Goal: Task Accomplishment & Management: Use online tool/utility

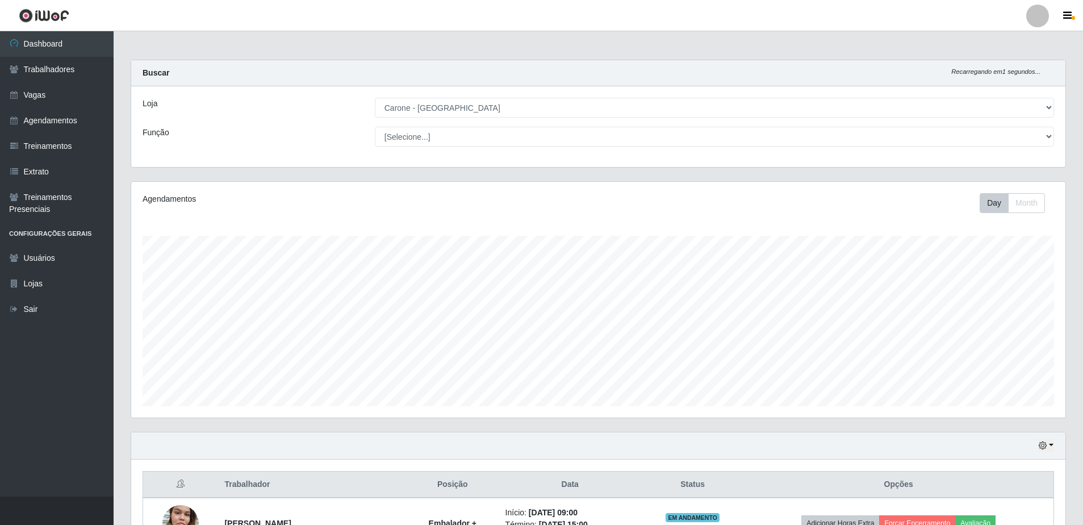
select select "505"
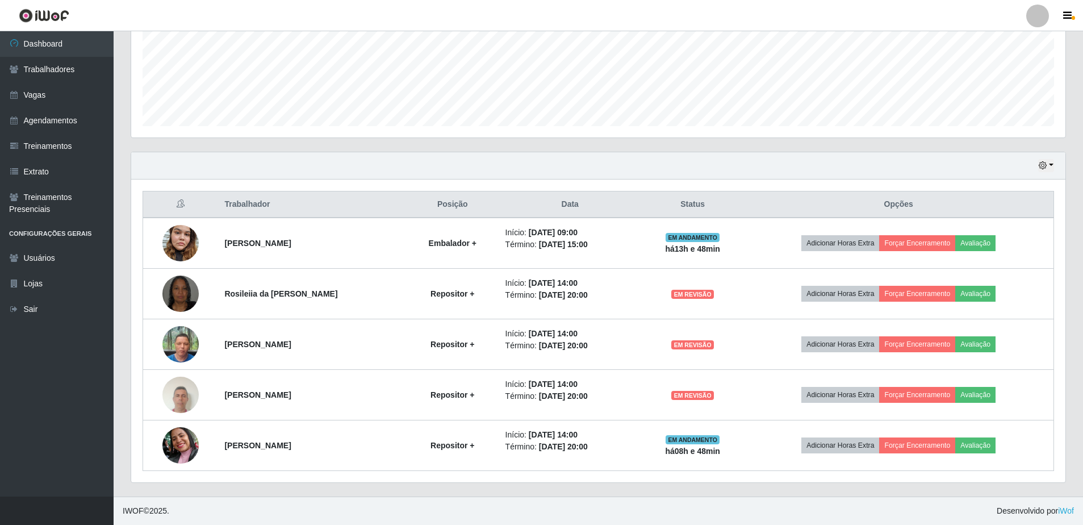
scroll to position [236, 934]
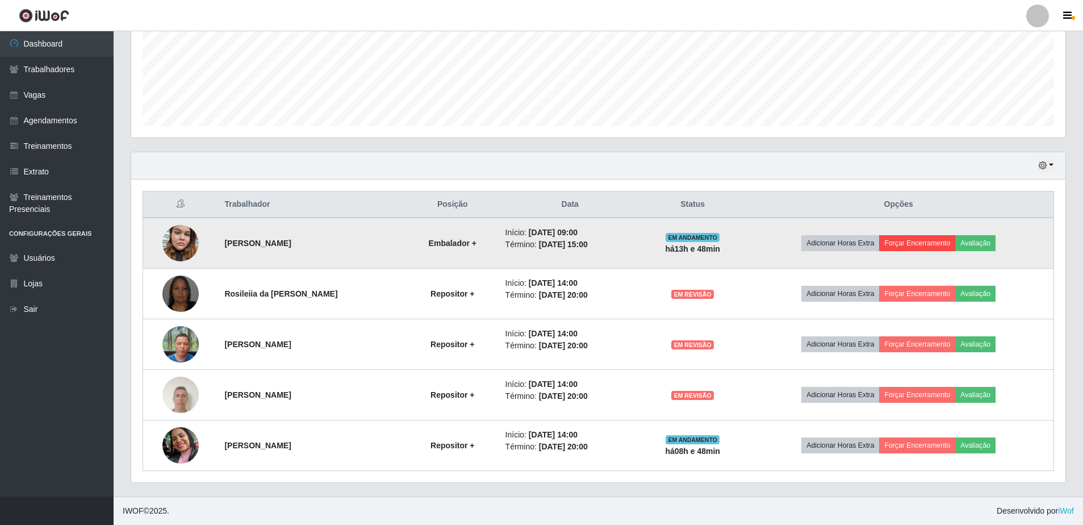
drag, startPoint x: 0, startPoint y: 0, endPoint x: 921, endPoint y: 244, distance: 952.8
click at [921, 244] on button "Forçar Encerramento" at bounding box center [917, 243] width 76 height 16
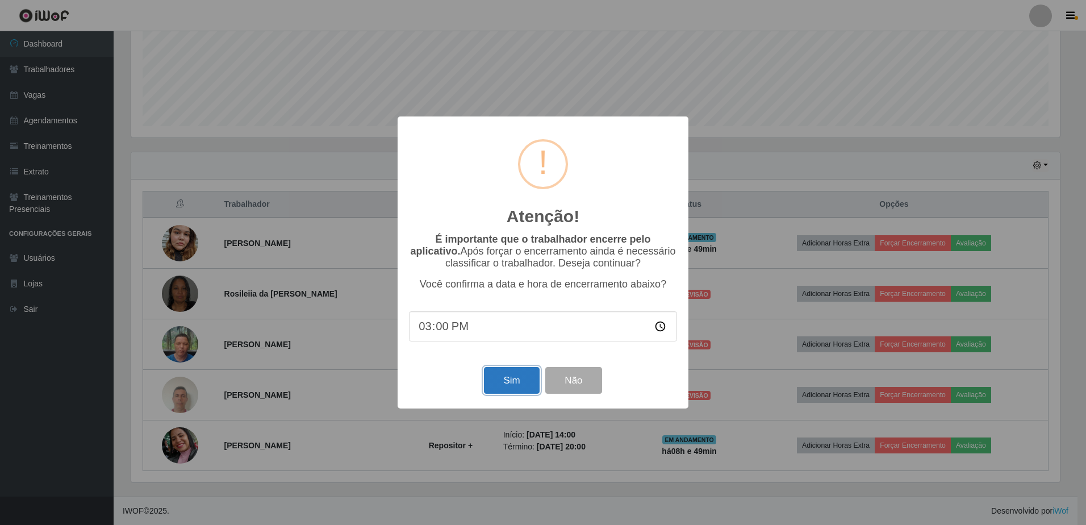
click at [516, 385] on button "Sim" at bounding box center [511, 380] width 55 height 27
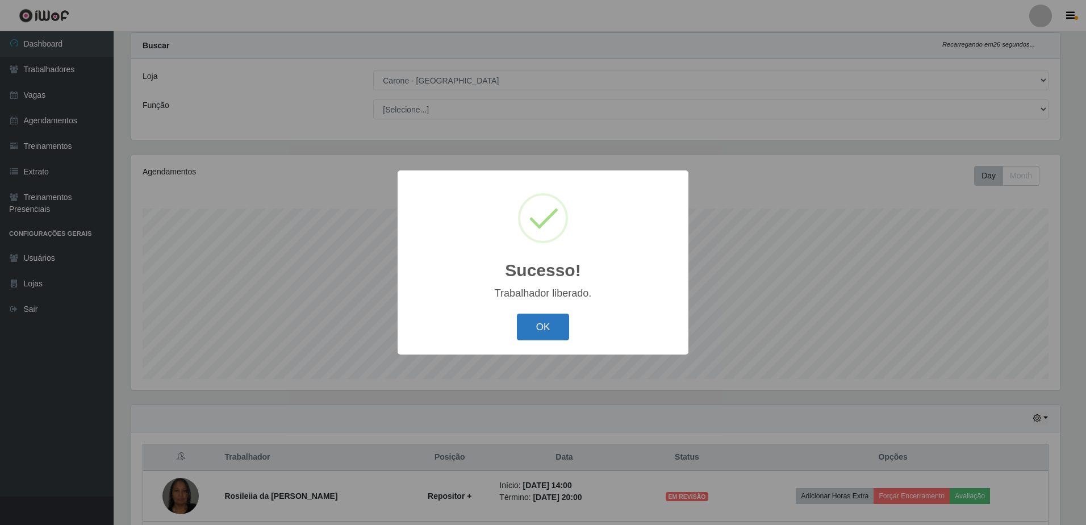
click at [558, 338] on button "OK" at bounding box center [543, 326] width 53 height 27
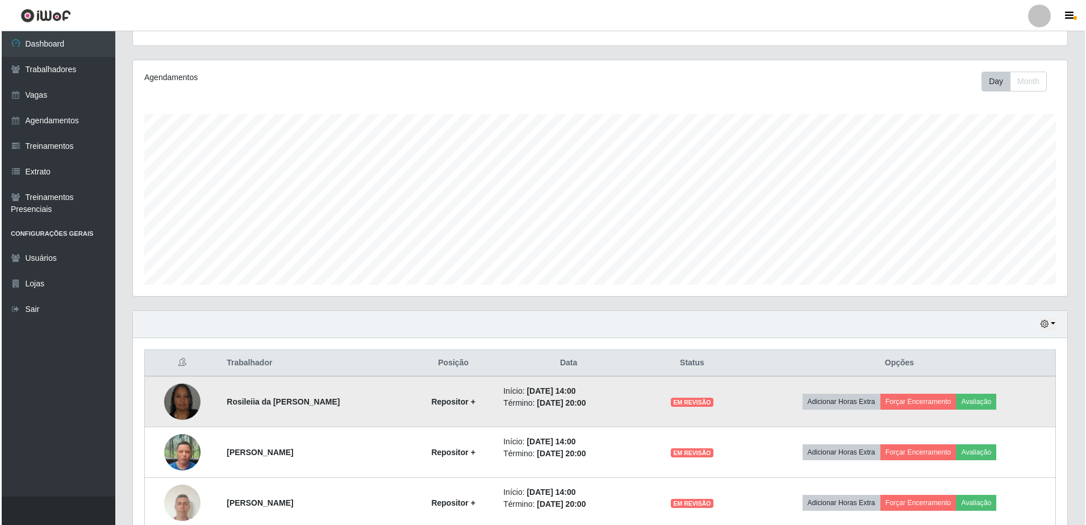
scroll to position [141, 0]
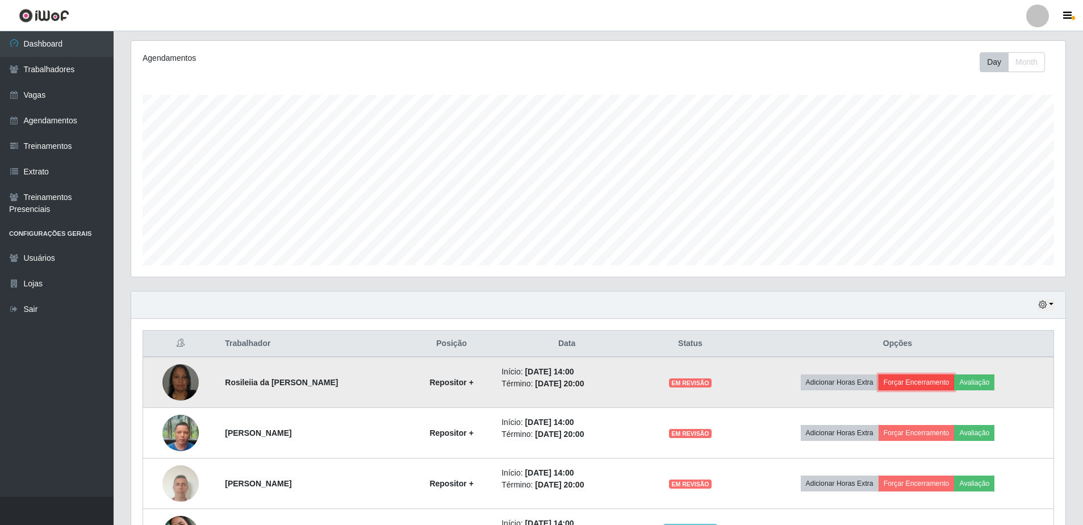
click at [927, 388] on button "Forçar Encerramento" at bounding box center [916, 382] width 76 height 16
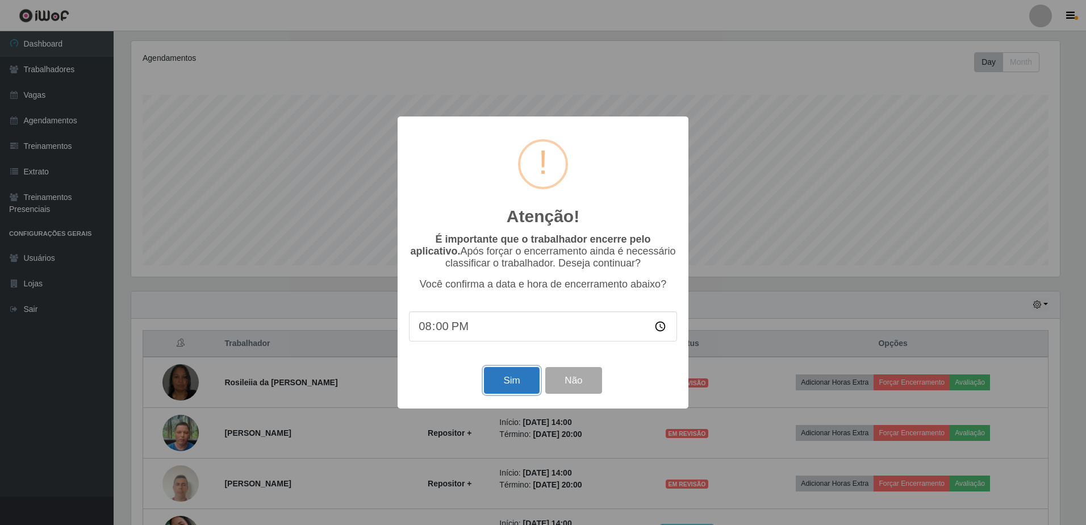
click at [519, 382] on button "Sim" at bounding box center [511, 380] width 55 height 27
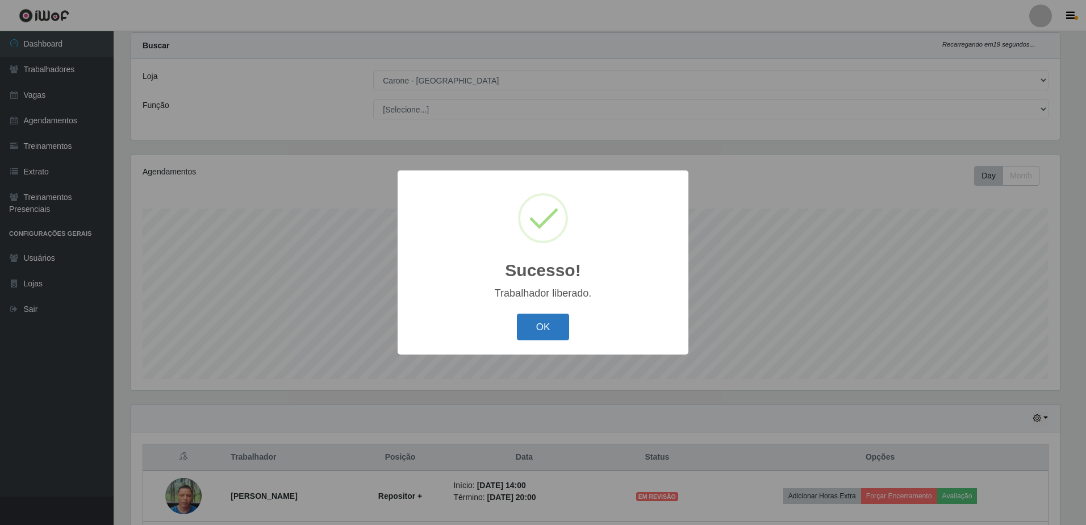
click at [524, 325] on button "OK" at bounding box center [543, 326] width 53 height 27
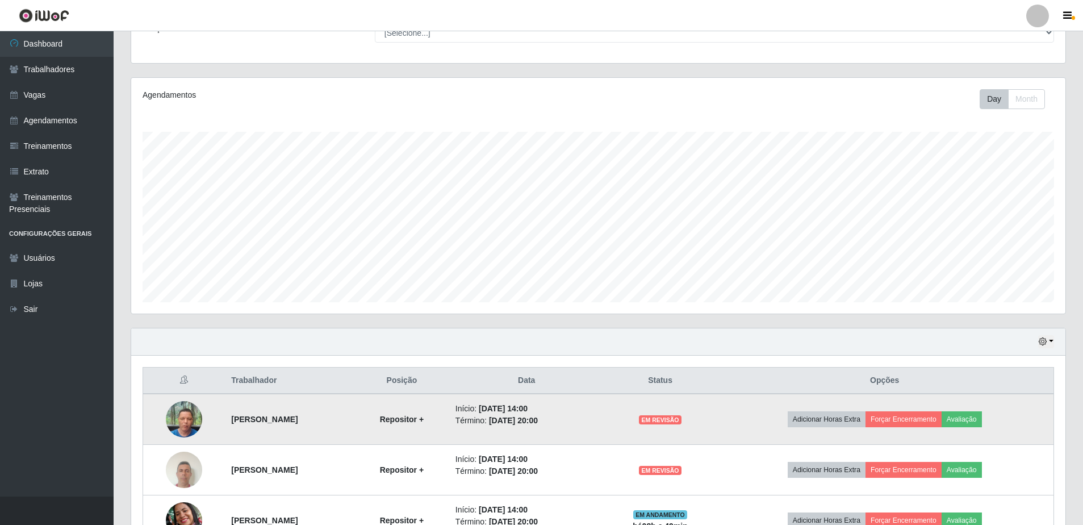
scroll to position [179, 0]
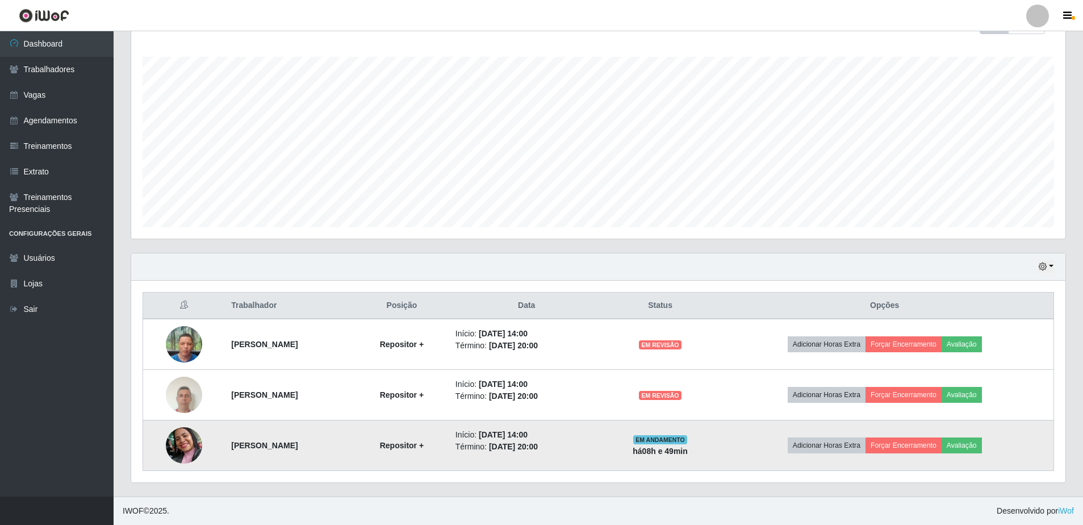
click at [939, 436] on td "Adicionar Horas Extra Forçar Encerramento Avaliação" at bounding box center [884, 445] width 338 height 51
click at [941, 446] on button "Forçar Encerramento" at bounding box center [903, 445] width 76 height 16
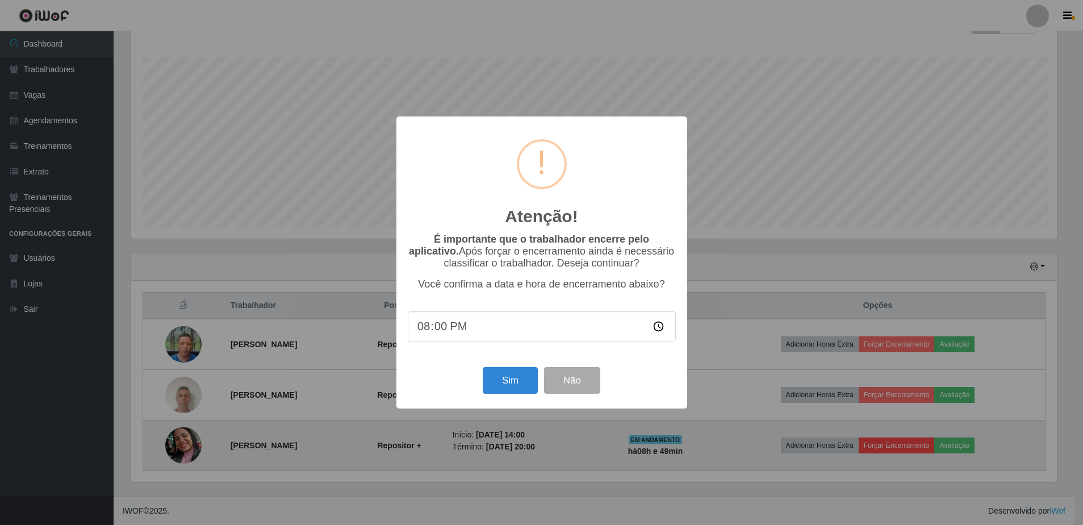
scroll to position [236, 928]
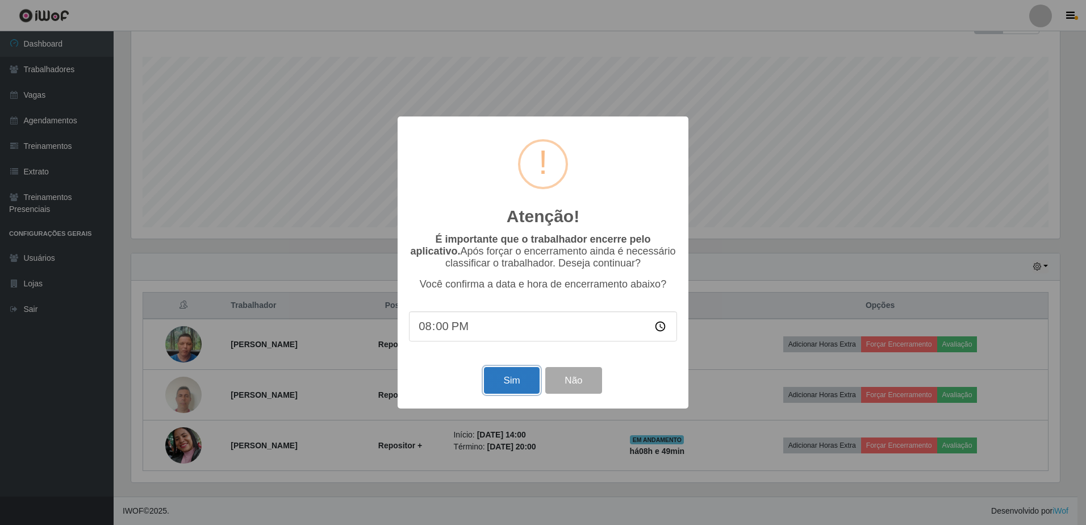
click at [509, 386] on button "Sim" at bounding box center [511, 380] width 55 height 27
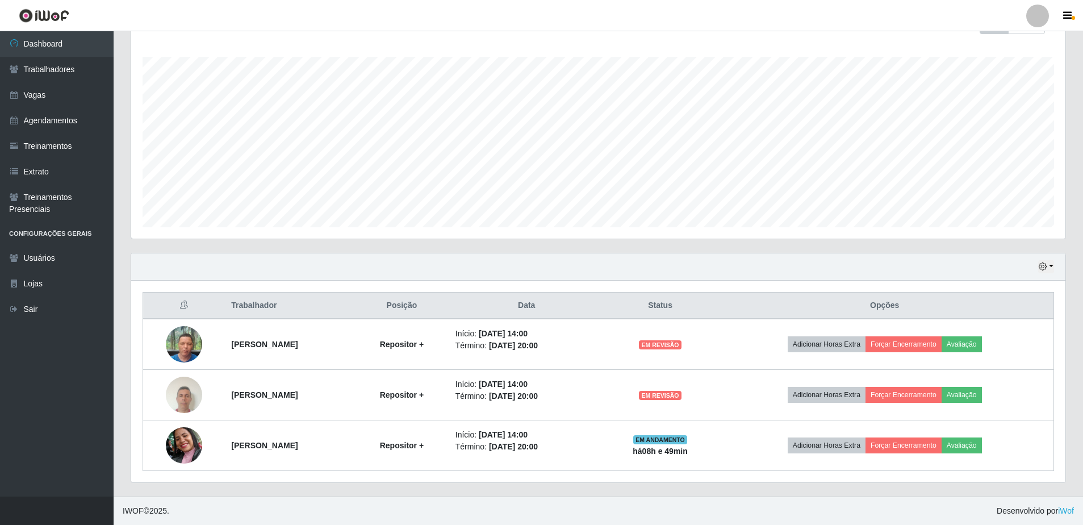
scroll to position [0, 0]
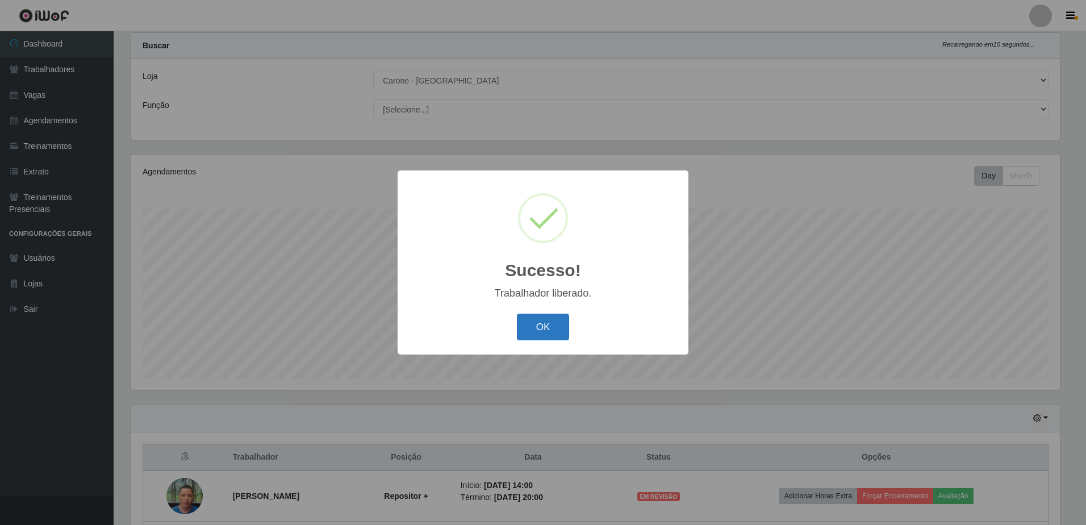
click at [550, 323] on button "OK" at bounding box center [543, 326] width 53 height 27
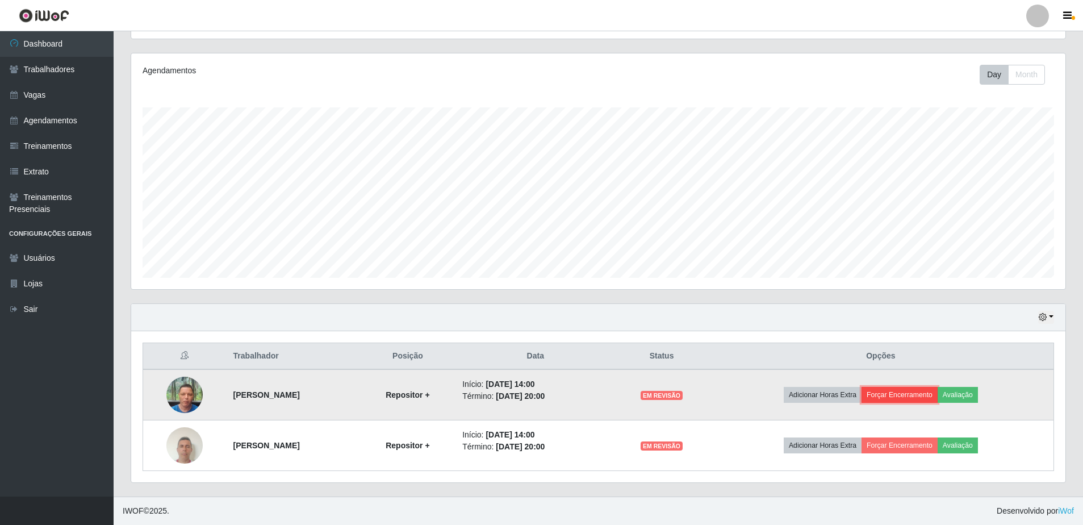
click at [916, 391] on button "Forçar Encerramento" at bounding box center [899, 395] width 76 height 16
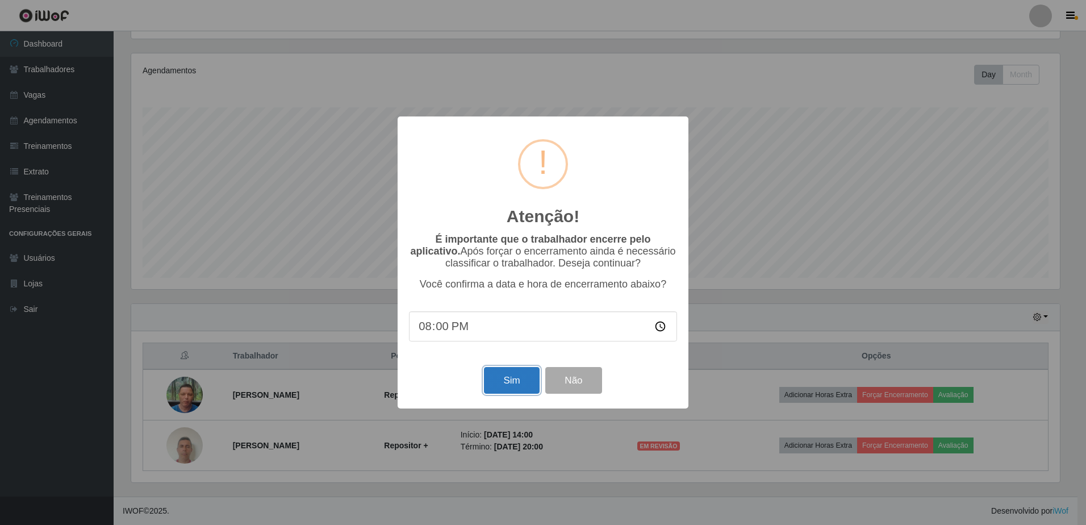
click at [507, 378] on button "Sim" at bounding box center [511, 380] width 55 height 27
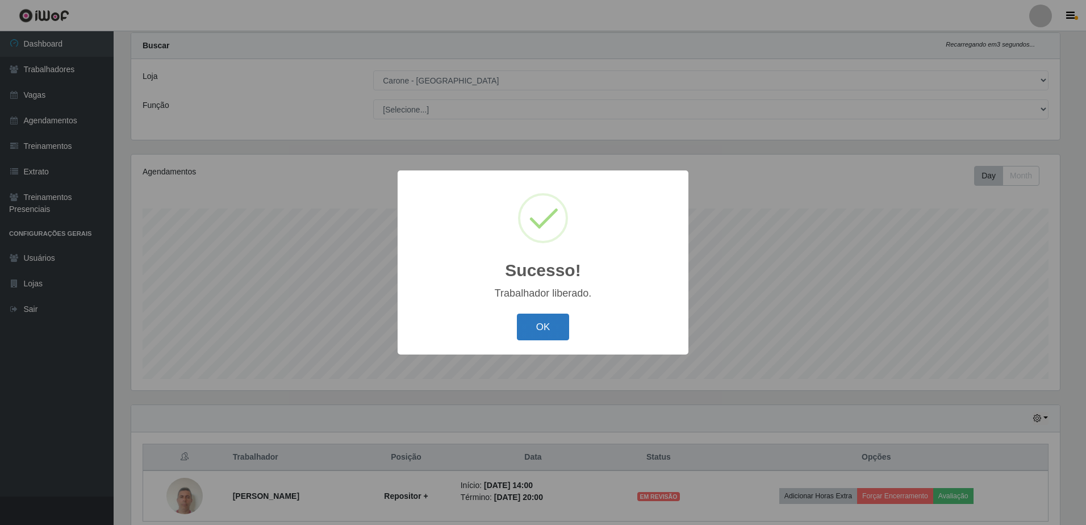
click at [551, 320] on button "OK" at bounding box center [543, 326] width 53 height 27
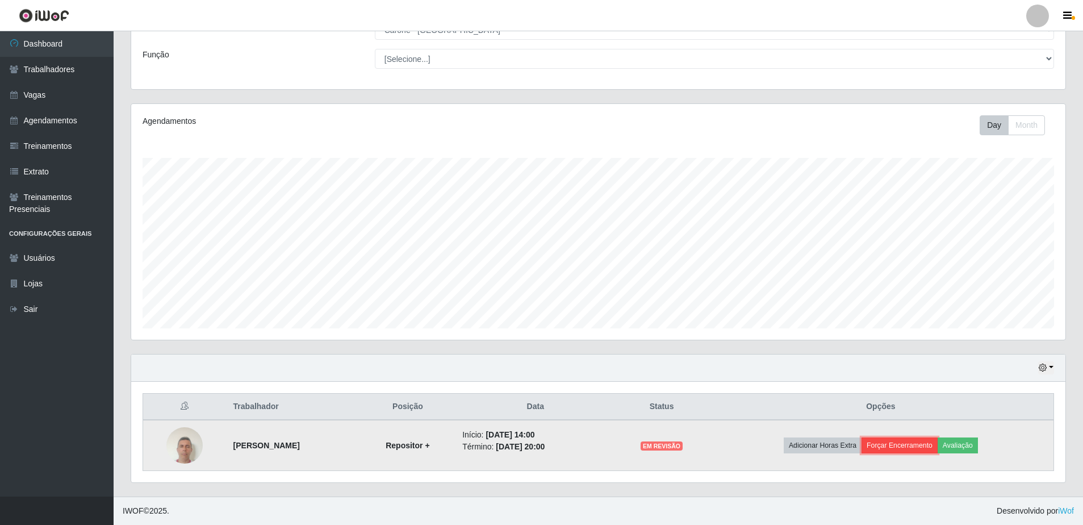
click at [903, 441] on button "Forçar Encerramento" at bounding box center [899, 445] width 76 height 16
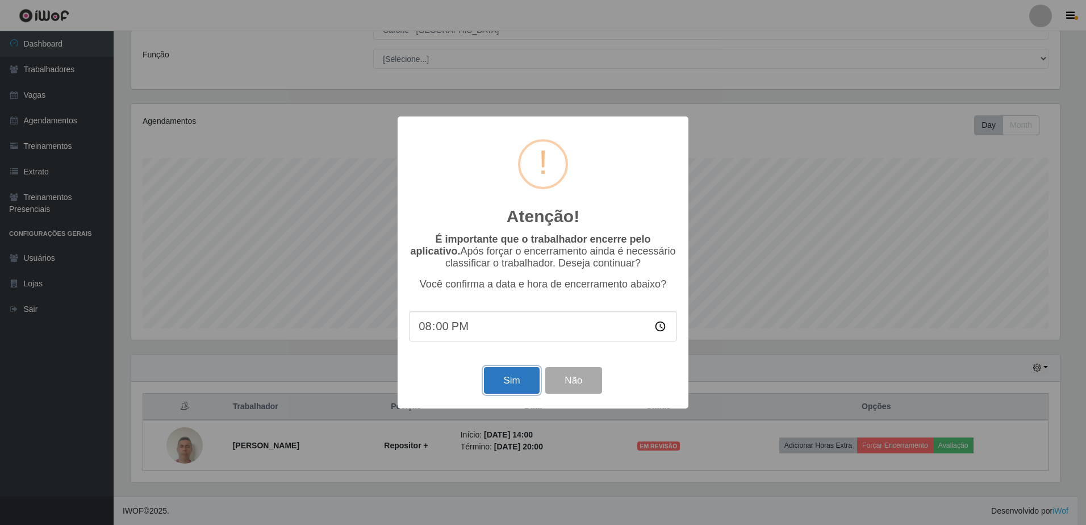
click at [514, 381] on button "Sim" at bounding box center [511, 380] width 55 height 27
